Goal: Information Seeking & Learning: Learn about a topic

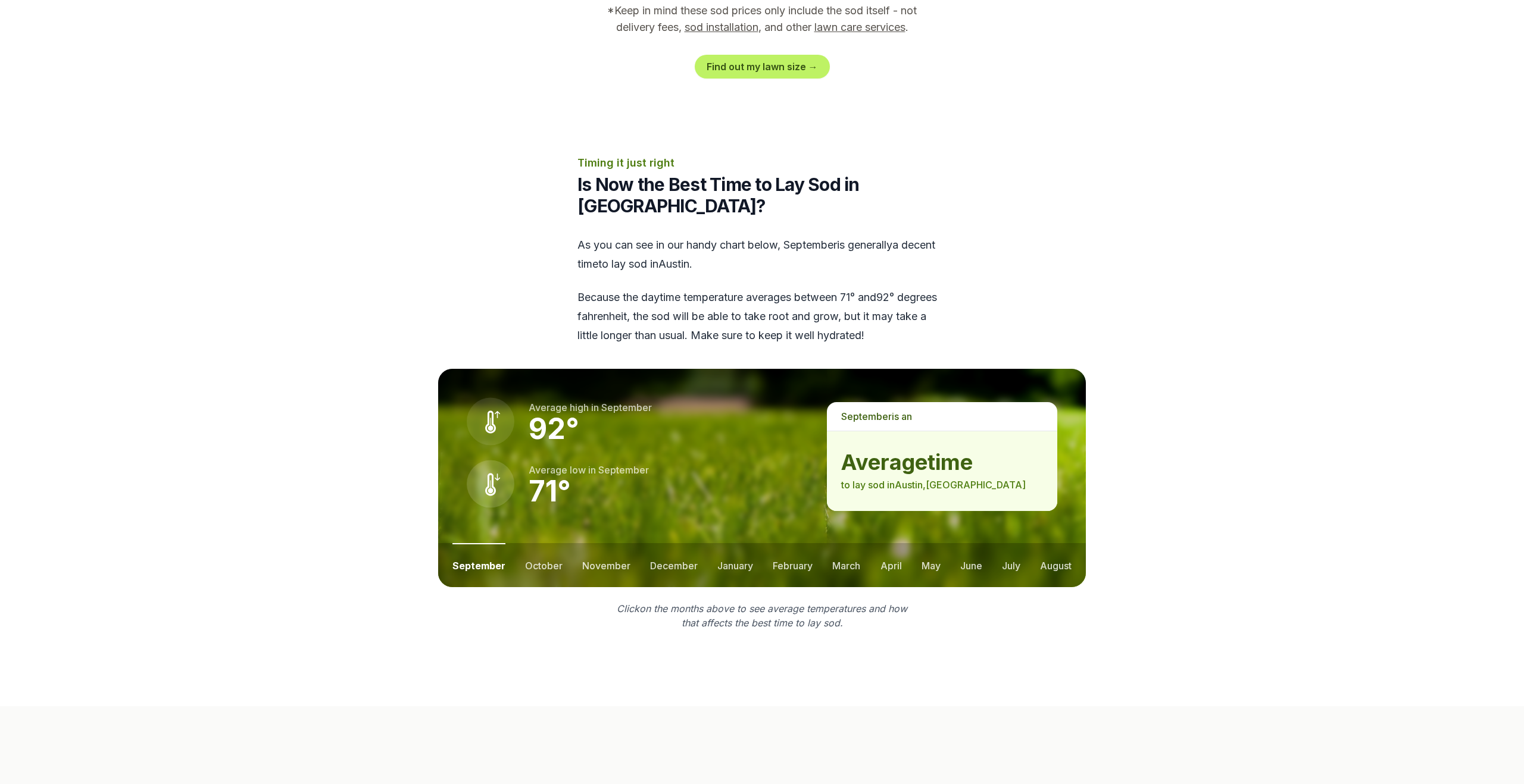
scroll to position [1593, 0]
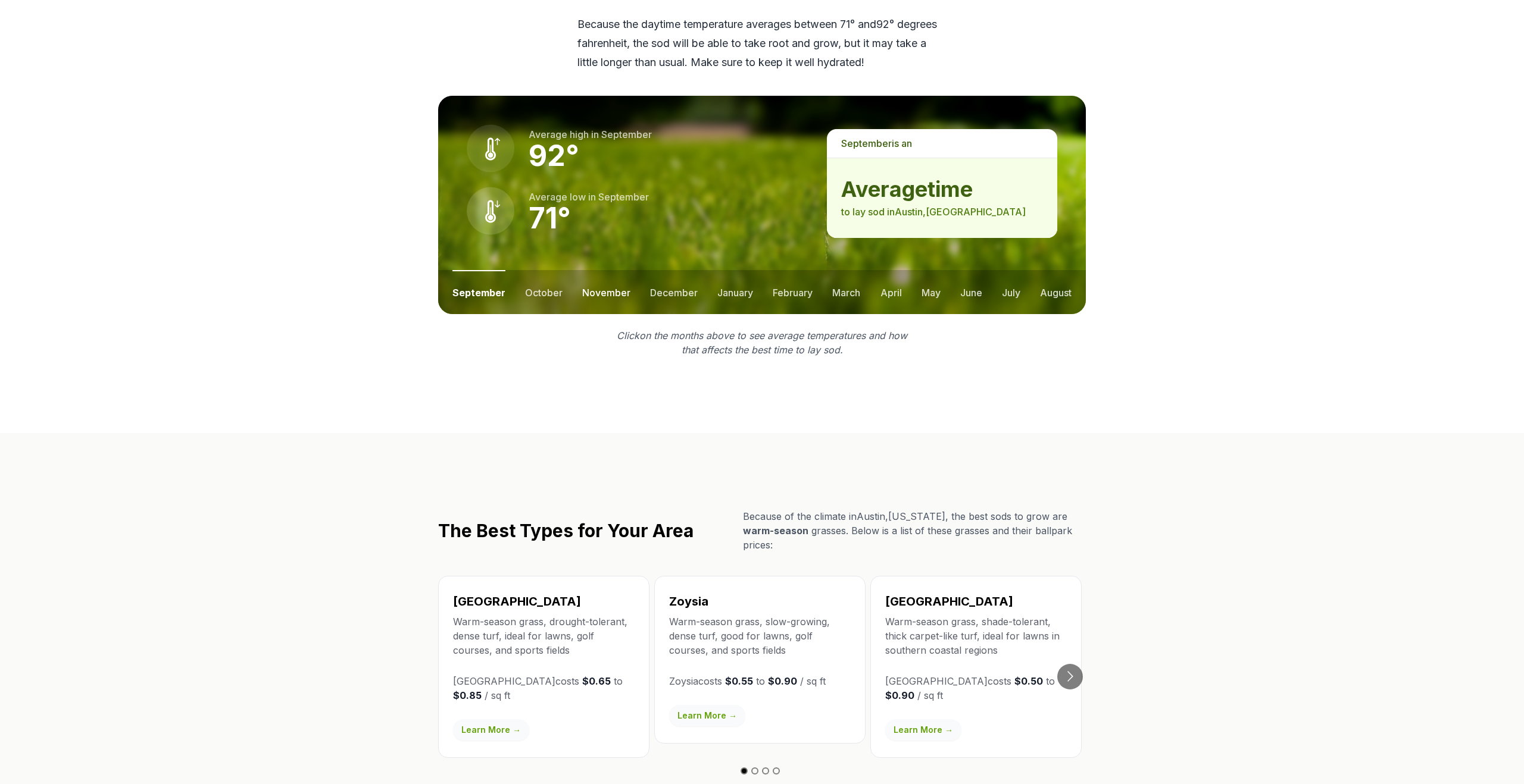
click at [589, 270] on button "november" at bounding box center [606, 293] width 48 height 44
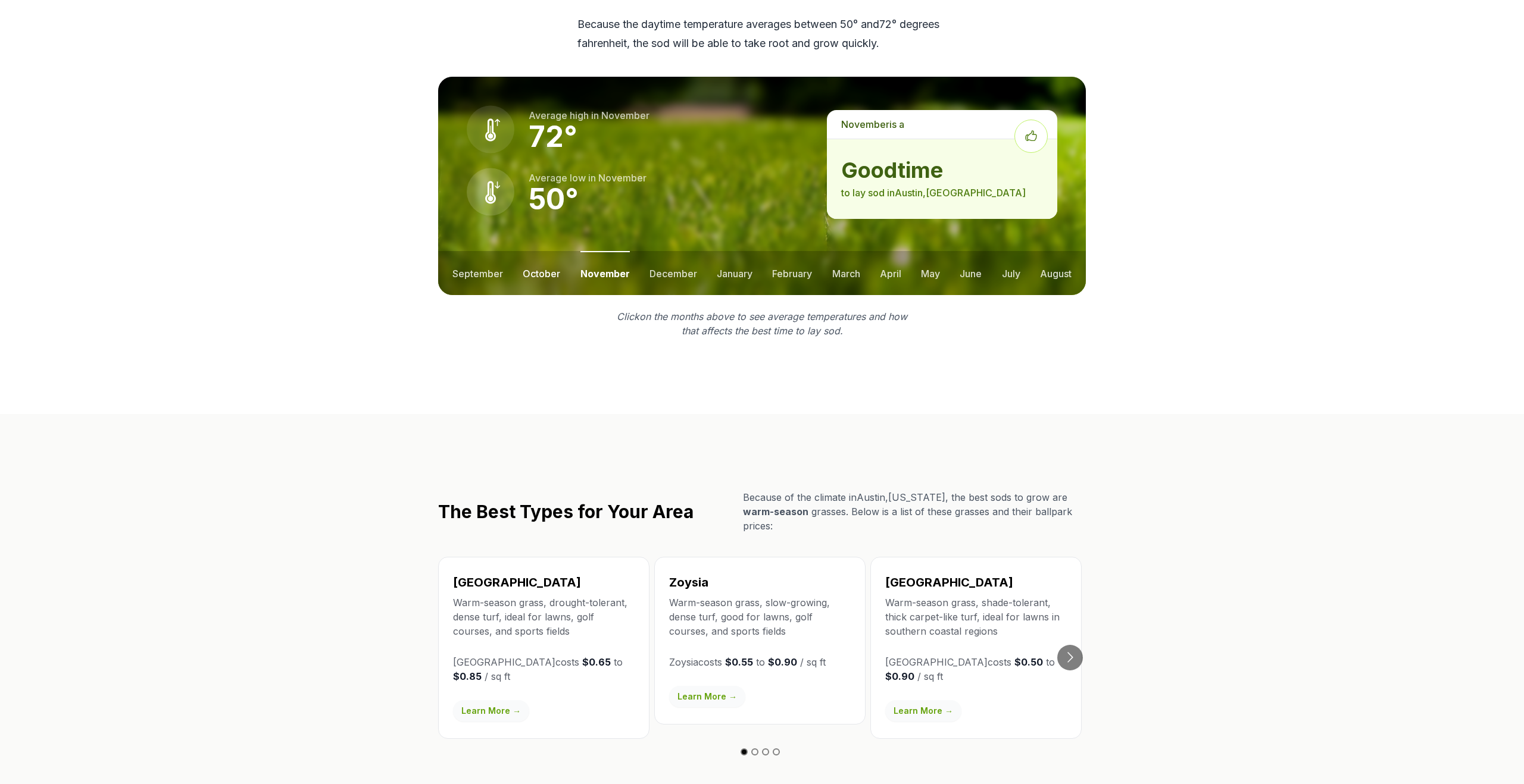
click at [550, 251] on button "october" at bounding box center [542, 273] width 38 height 44
click at [668, 251] on button "december" at bounding box center [673, 273] width 48 height 44
click at [776, 251] on button "february" at bounding box center [792, 273] width 40 height 44
click at [849, 251] on button "march" at bounding box center [846, 273] width 28 height 44
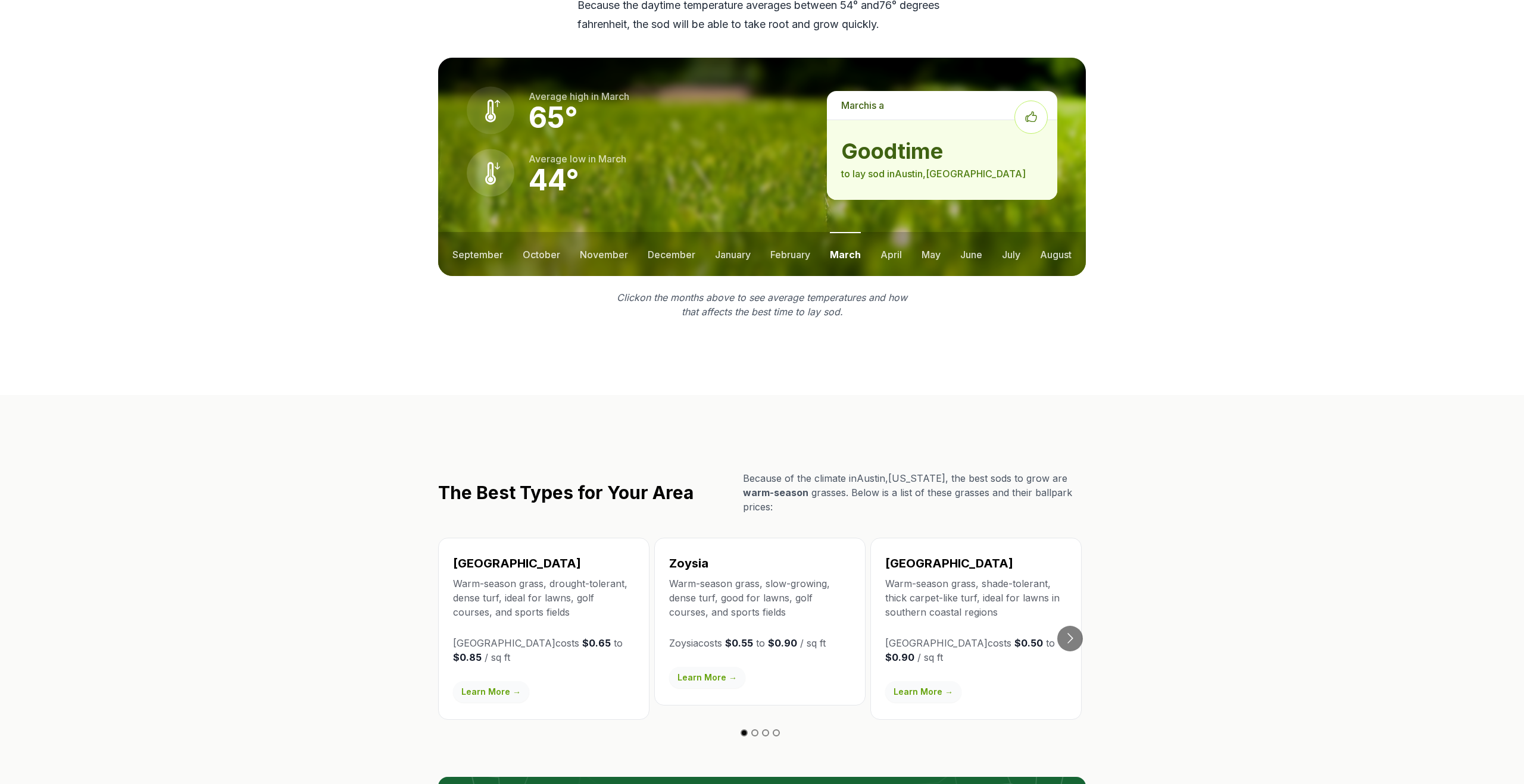
scroll to position [1593, 0]
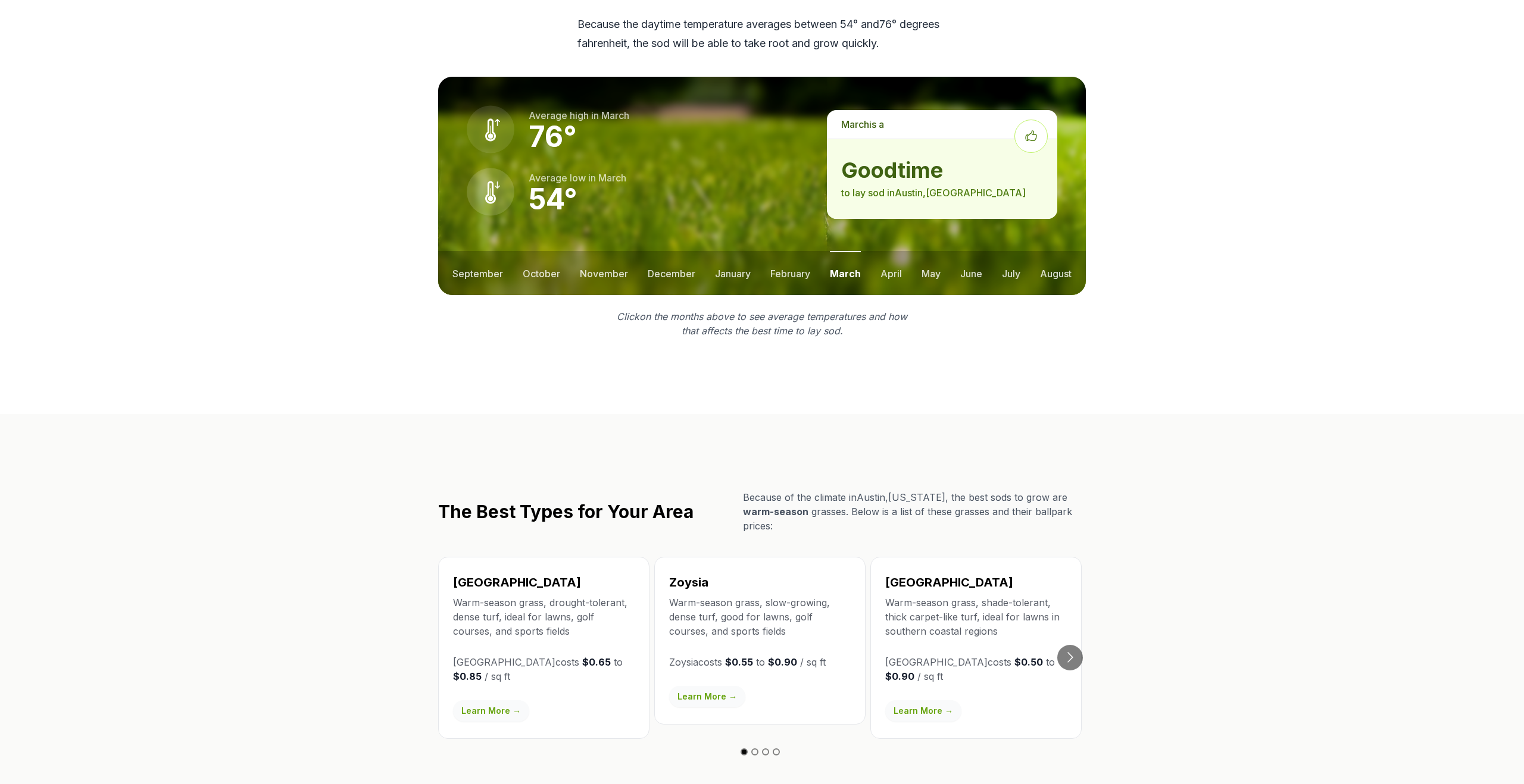
click at [907, 251] on ul "september october november december january february march april may june july …" at bounding box center [761, 273] width 647 height 44
click at [897, 251] on button "april" at bounding box center [890, 273] width 22 height 44
click at [935, 251] on button "may" at bounding box center [930, 273] width 19 height 44
click at [983, 251] on ul "september october november december january february march april may june july …" at bounding box center [761, 273] width 647 height 44
click at [973, 251] on button "june" at bounding box center [971, 273] width 22 height 44
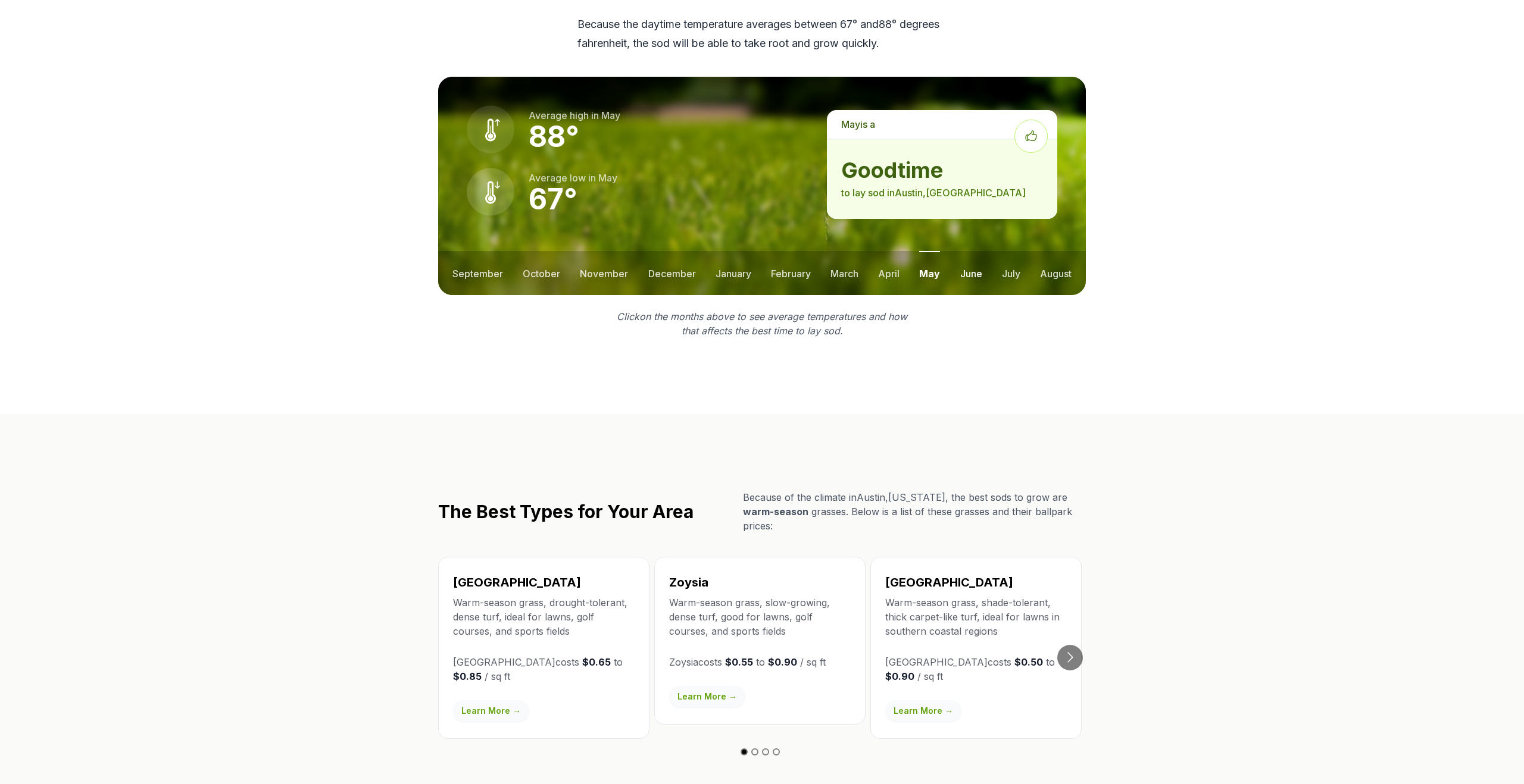
scroll to position [1612, 0]
click at [1012, 251] on button "july" at bounding box center [1011, 273] width 18 height 44
click at [1072, 251] on ul "september october november december january february march april may june july …" at bounding box center [761, 273] width 647 height 44
click at [1065, 251] on button "august" at bounding box center [1055, 273] width 31 height 44
